Goal: Task Accomplishment & Management: Manage account settings

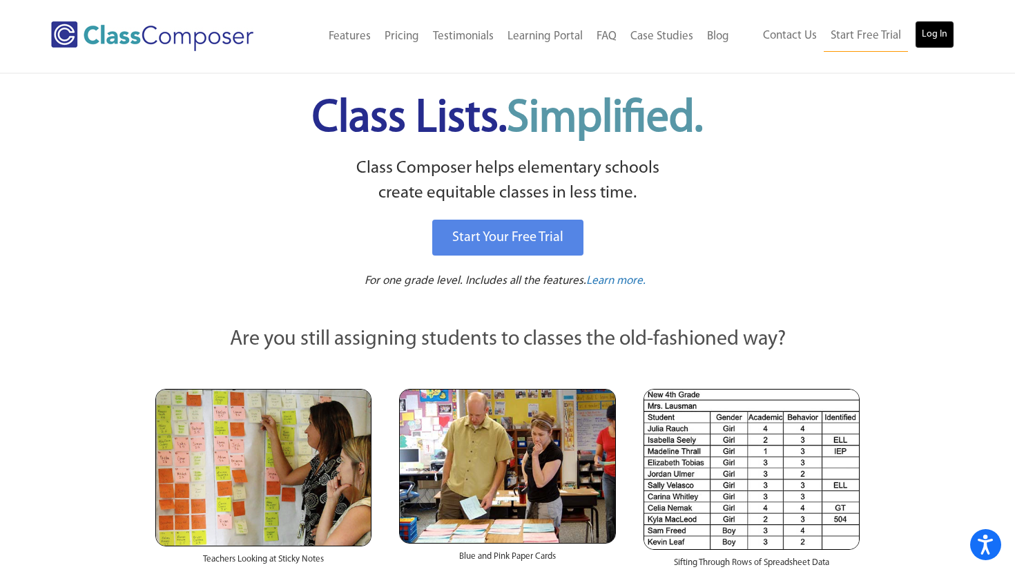
click at [938, 41] on link "Log In" at bounding box center [934, 35] width 39 height 28
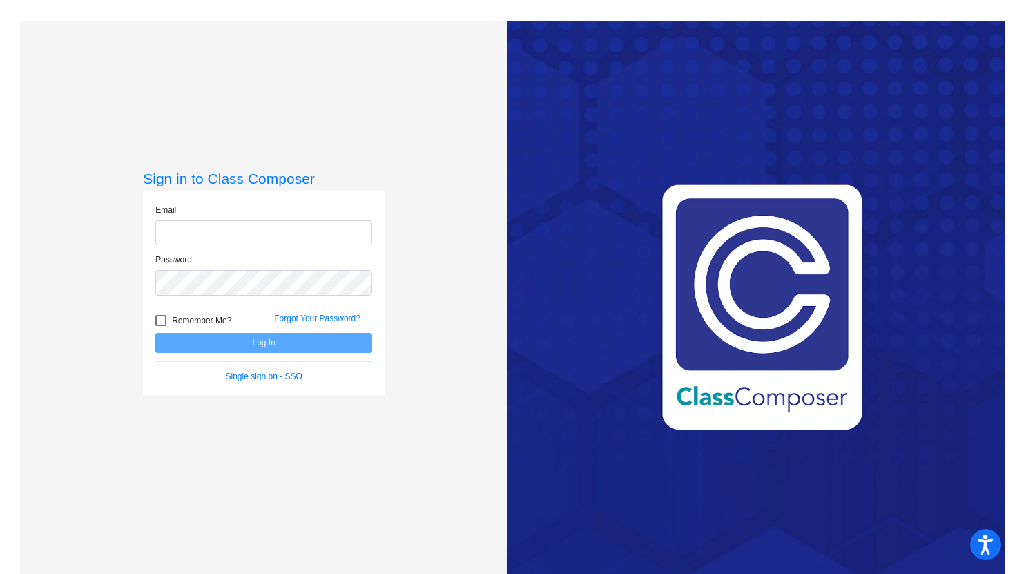
click at [320, 240] on input "email" at bounding box center [263, 233] width 217 height 26
type input "angela.aguirre@hesperiausd.org"
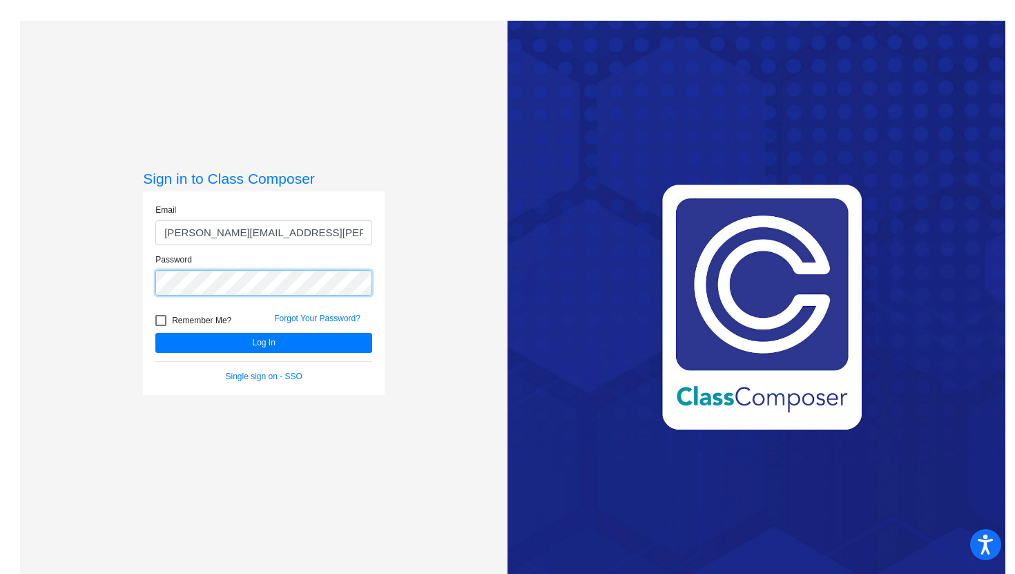
click at [155, 333] on button "Log In" at bounding box center [263, 343] width 217 height 20
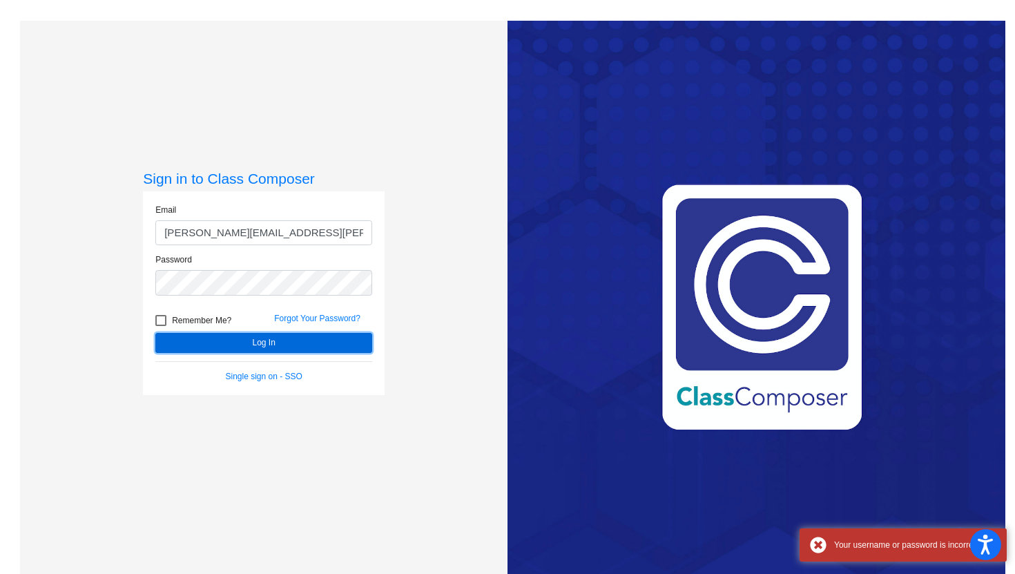
click at [261, 347] on button "Log In" at bounding box center [263, 343] width 217 height 20
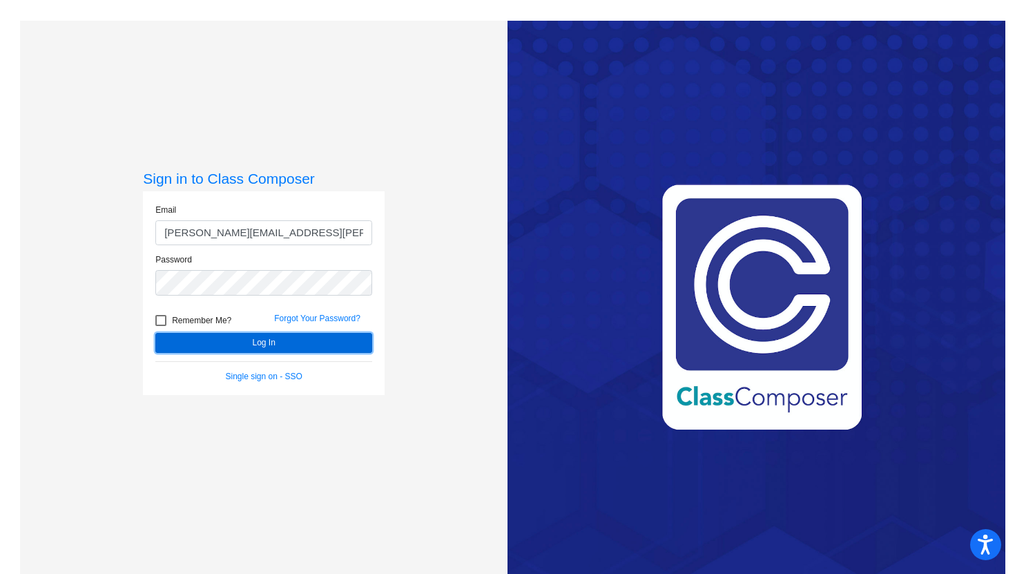
click at [260, 345] on button "Log In" at bounding box center [263, 343] width 217 height 20
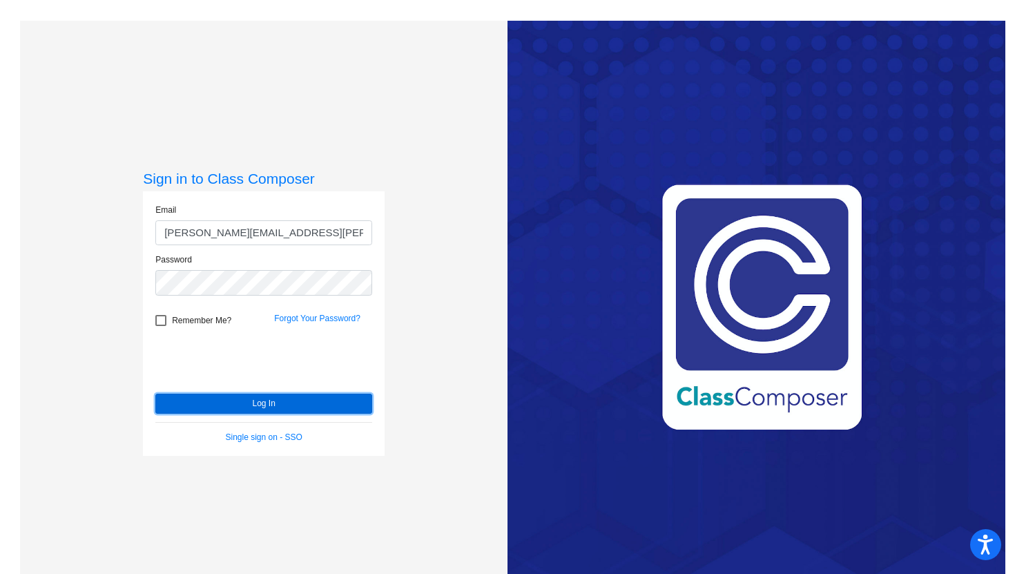
click at [321, 408] on button "Log In" at bounding box center [263, 404] width 217 height 20
click at [340, 313] on link "Forgot Your Password?" at bounding box center [317, 318] width 86 height 10
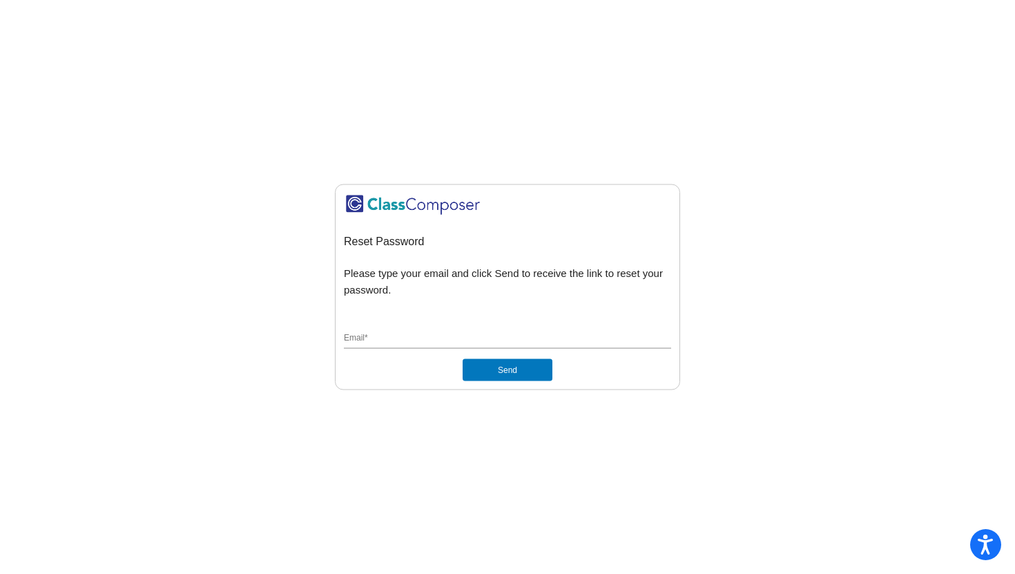
click at [380, 327] on div "Email *" at bounding box center [507, 335] width 327 height 26
type input "angela.aguirre@hesperiausd.org"
click at [519, 356] on div "angela.aguirre@hesperiausd.org Email *" at bounding box center [507, 340] width 327 height 37
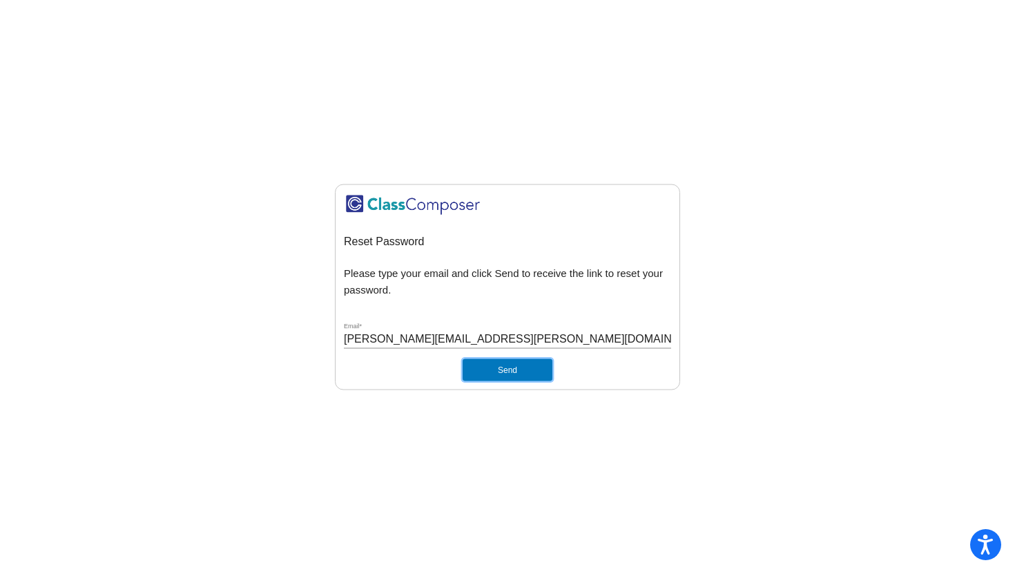
click at [519, 363] on button "Send" at bounding box center [508, 370] width 90 height 22
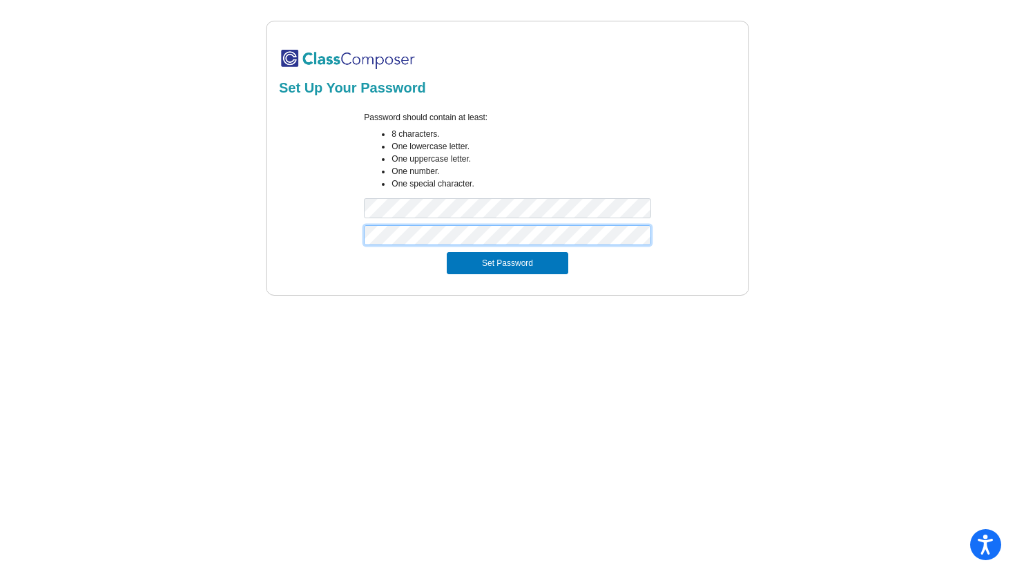
click at [447, 252] on button "Set Password" at bounding box center [508, 263] width 122 height 22
